Goal: Information Seeking & Learning: Learn about a topic

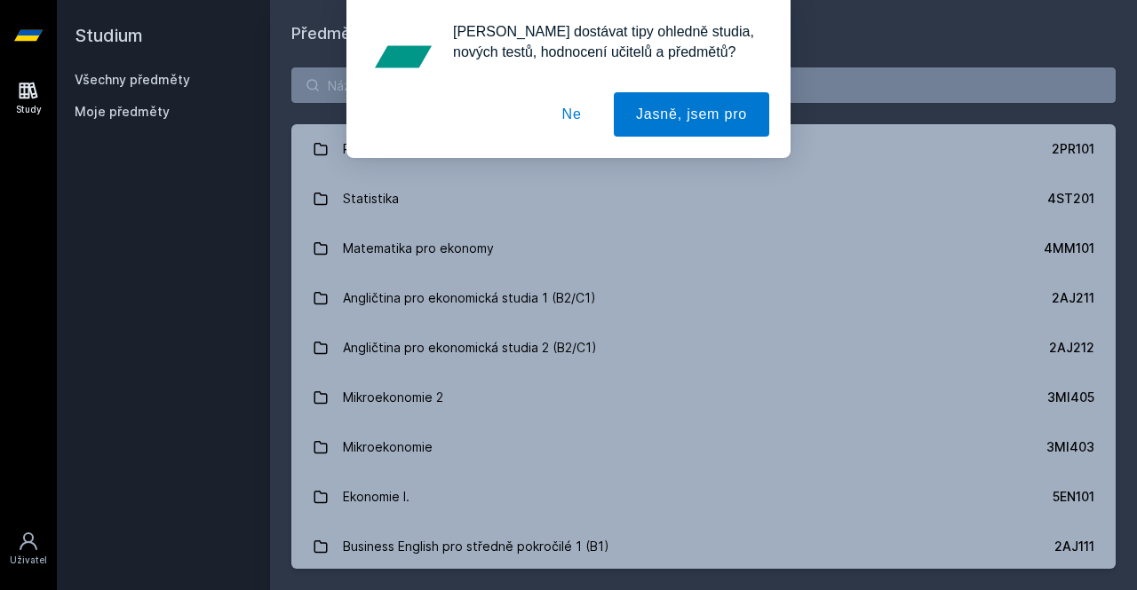
click at [538, 84] on div at bounding box center [568, 56] width 401 height 71
click at [577, 109] on button "Ne" at bounding box center [572, 114] width 64 height 44
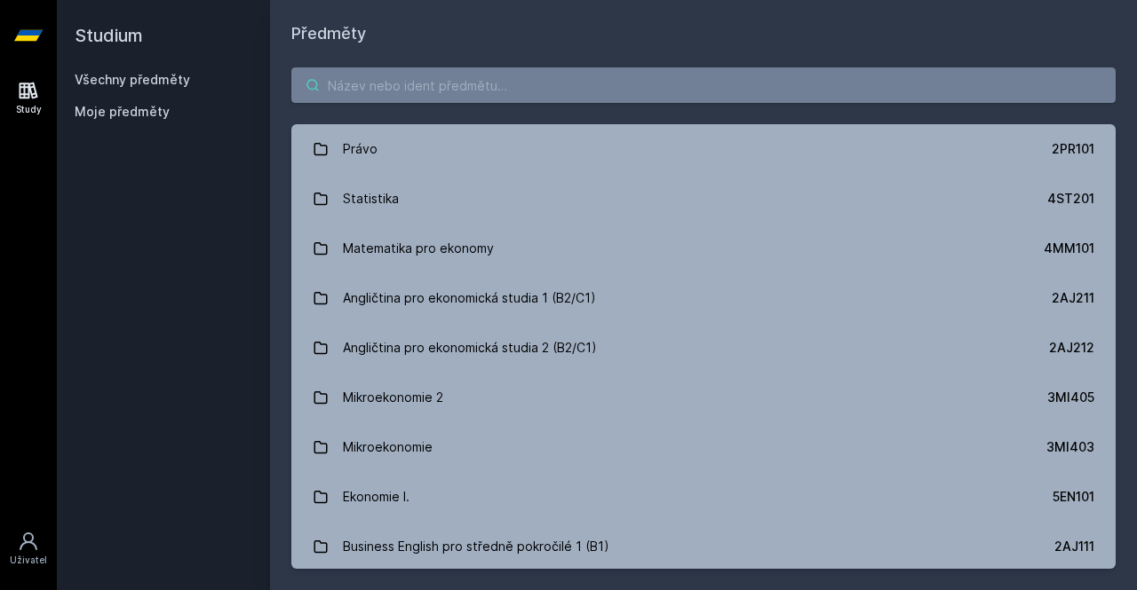
click at [593, 90] on input "search" at bounding box center [703, 85] width 824 height 36
type input "Cerna"
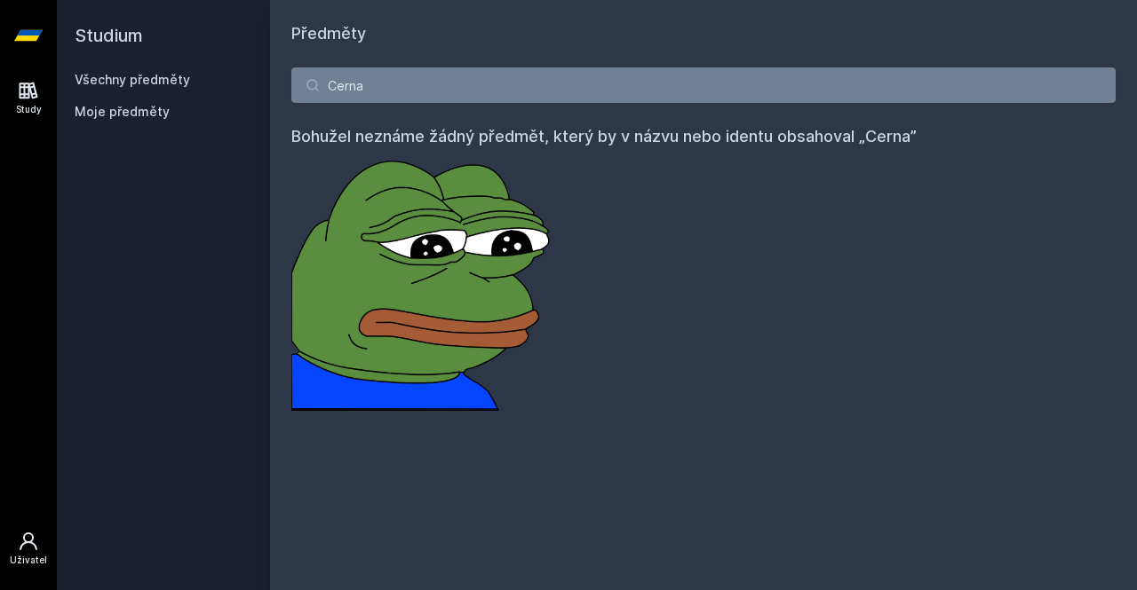
click at [16, 539] on link "Uživatel" at bounding box center [29, 549] width 50 height 54
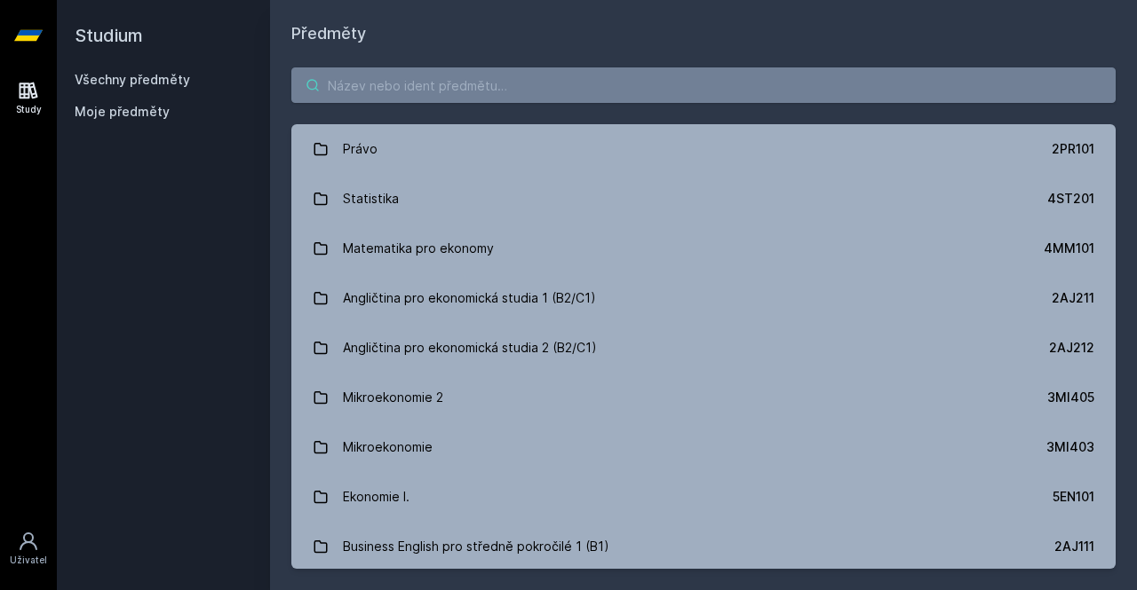
click at [593, 75] on input "search" at bounding box center [703, 85] width 824 height 36
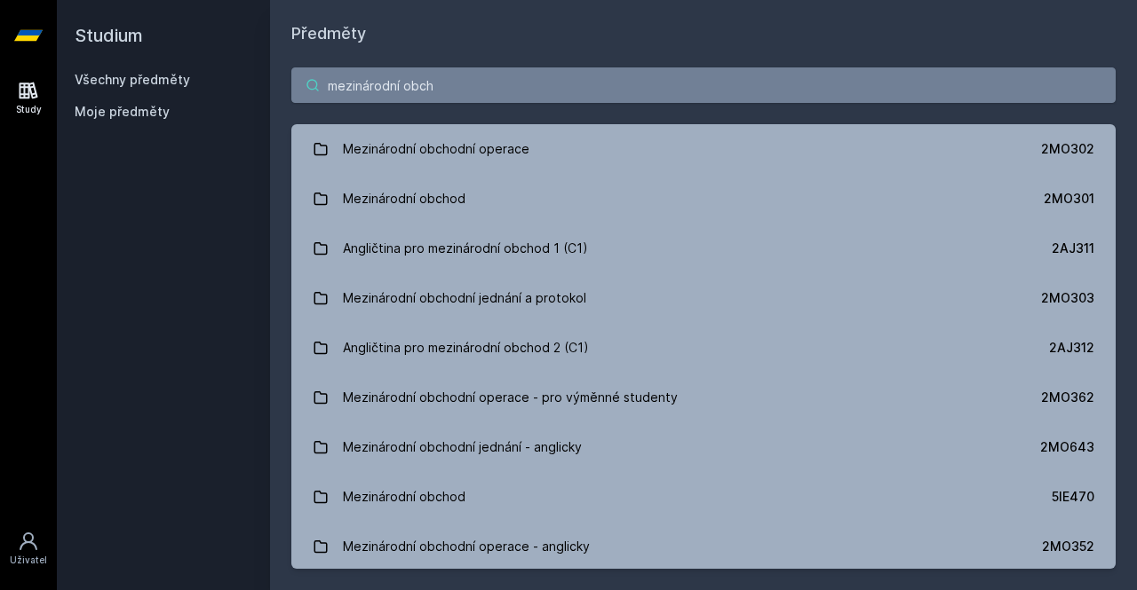
type input "mezinárodní obch"
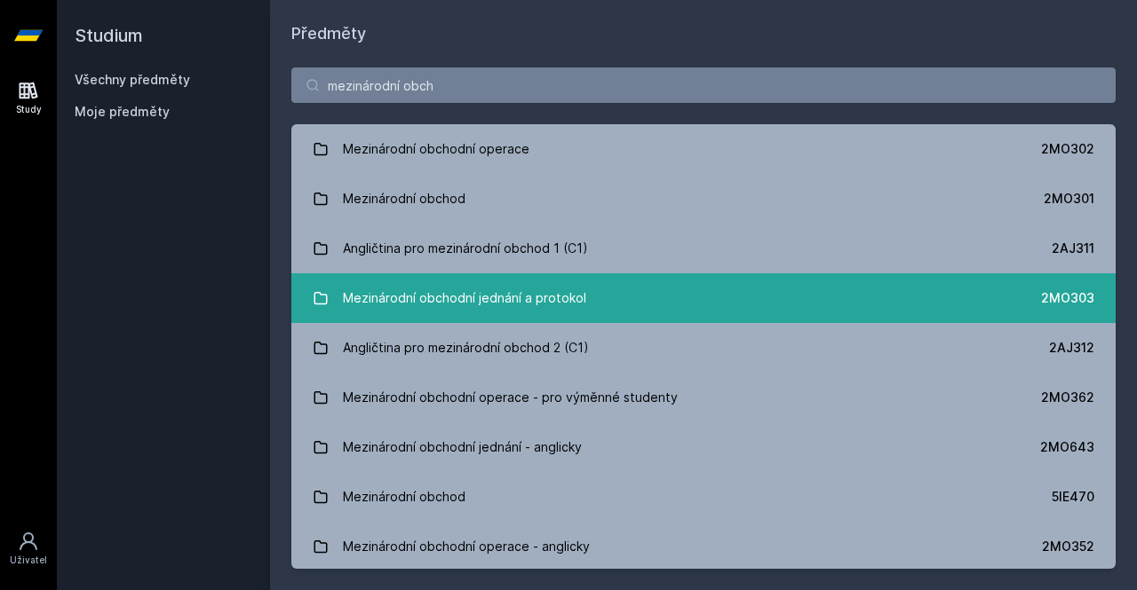
click at [548, 303] on div "Mezinárodní obchodní jednání a protokol" at bounding box center [464, 299] width 243 height 36
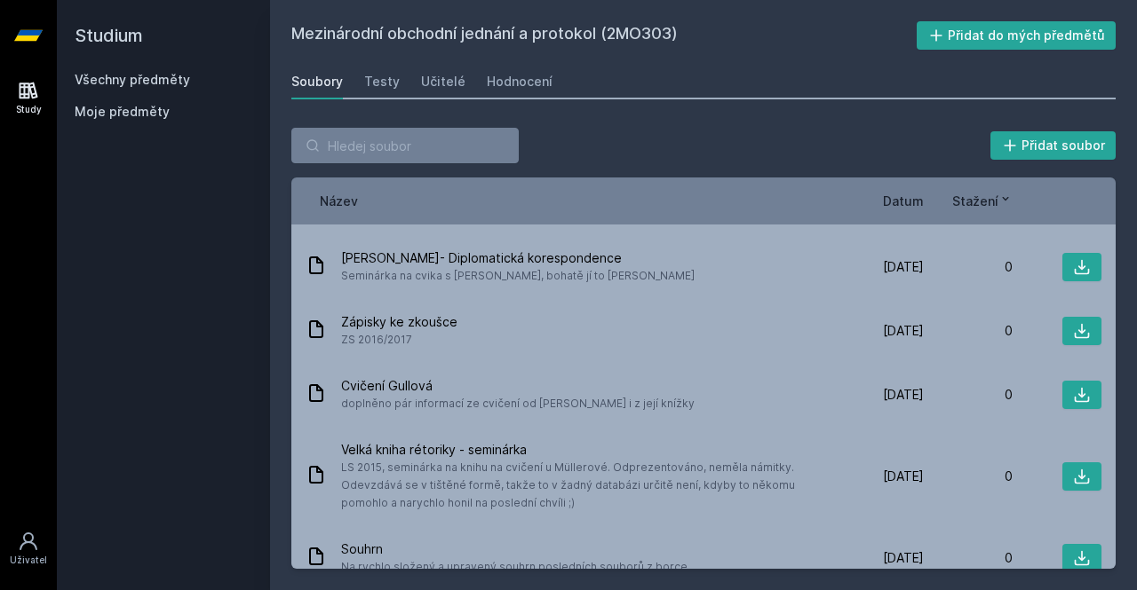
scroll to position [1213, 0]
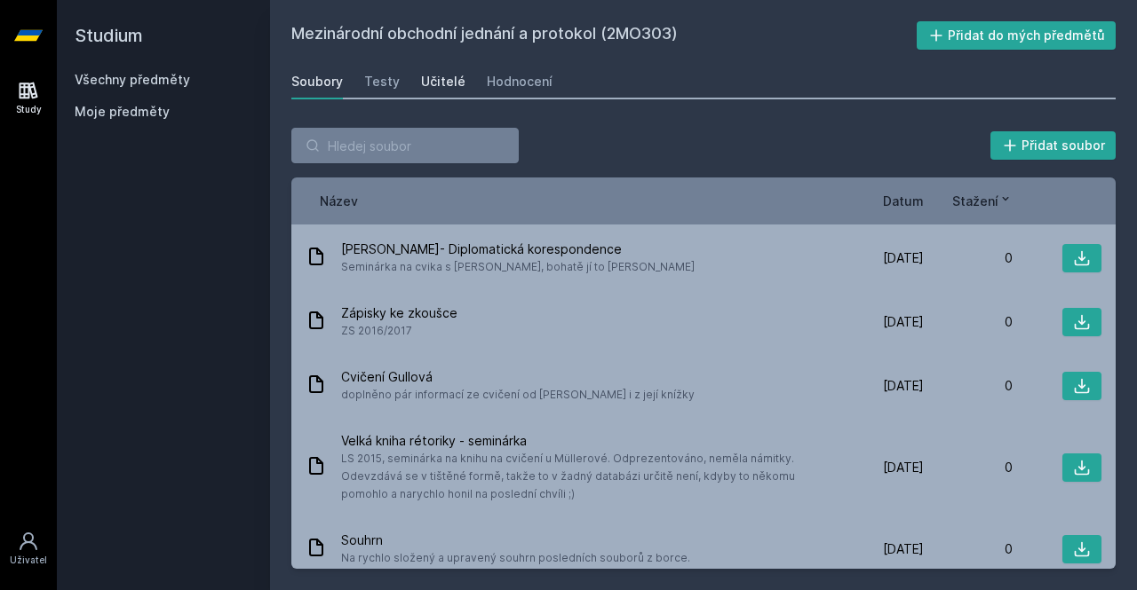
click at [442, 69] on link "Učitelé" at bounding box center [443, 82] width 44 height 36
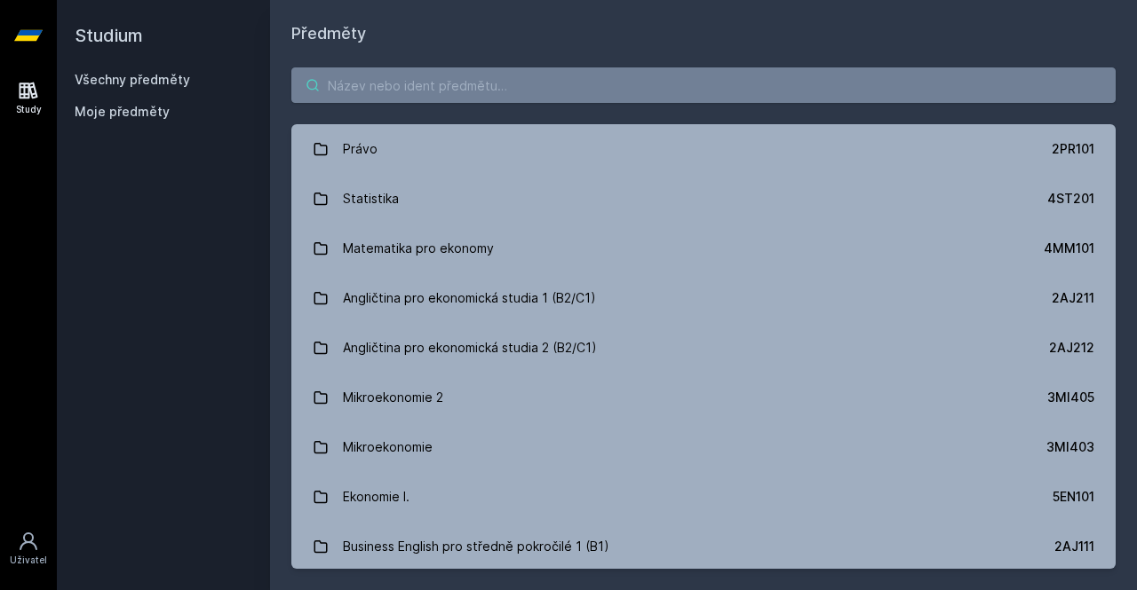
click at [502, 77] on input "search" at bounding box center [703, 85] width 824 height 36
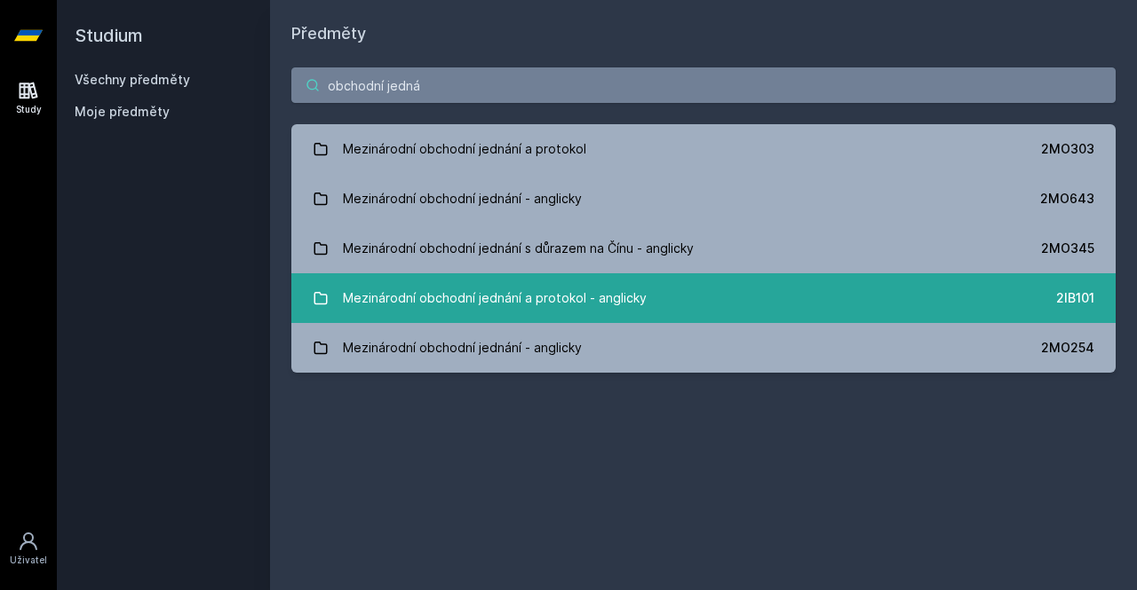
type input "obchodní jedná"
click at [611, 303] on div "Mezinárodní obchodní jednání a protokol - anglicky" at bounding box center [495, 299] width 304 height 36
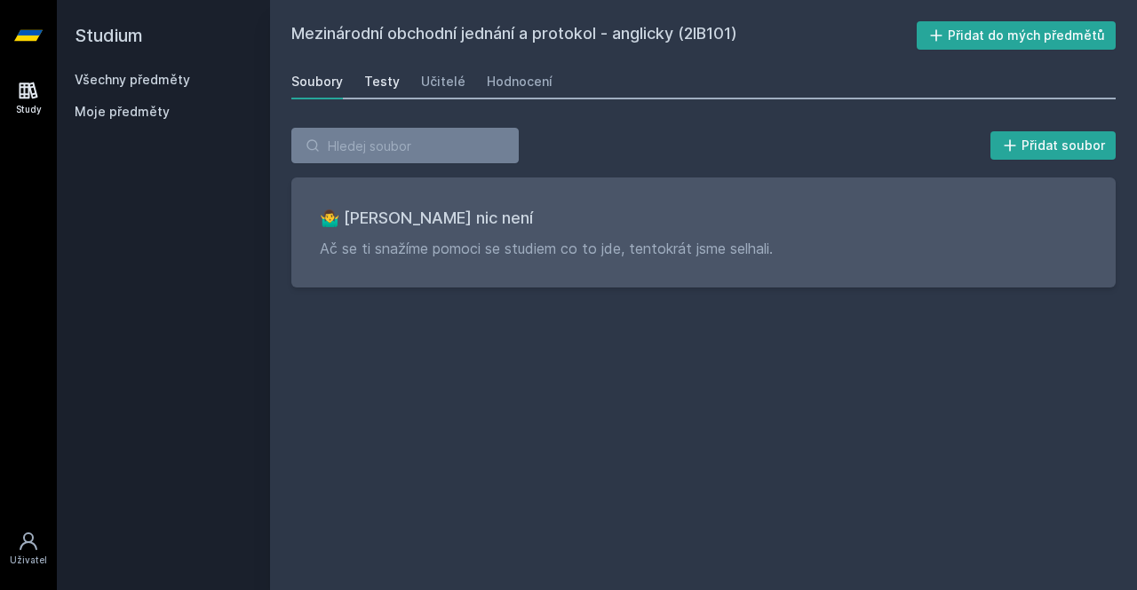
click at [364, 76] on div "Testy" at bounding box center [382, 82] width 36 height 18
click at [439, 77] on div "Učitelé" at bounding box center [443, 82] width 44 height 18
